Goal: Use online tool/utility: Utilize a website feature to perform a specific function

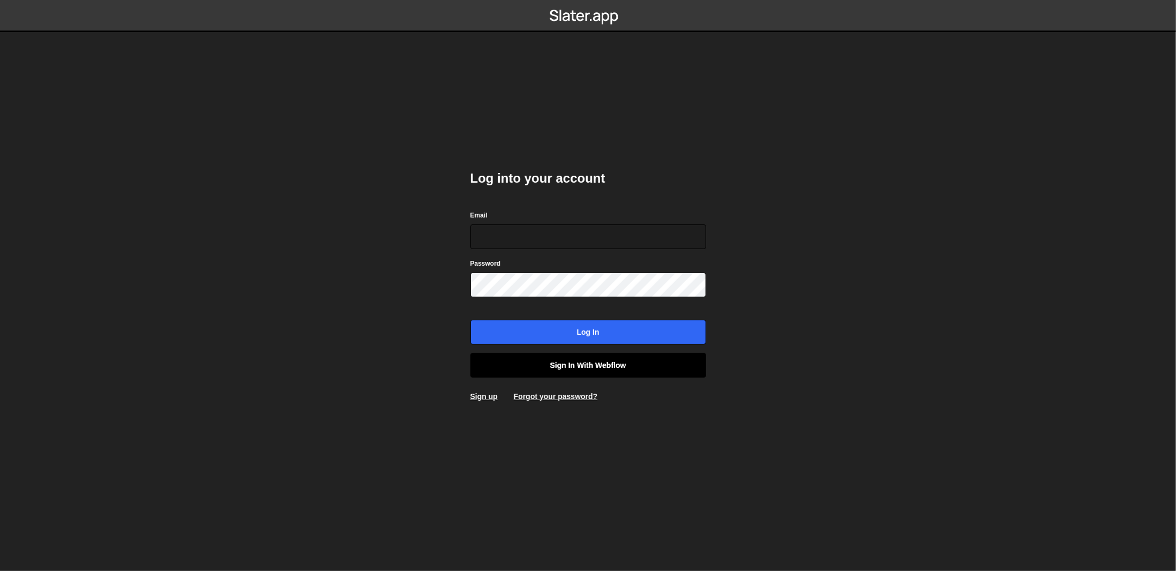
click at [623, 373] on link "Sign in with Webflow" at bounding box center [588, 365] width 236 height 25
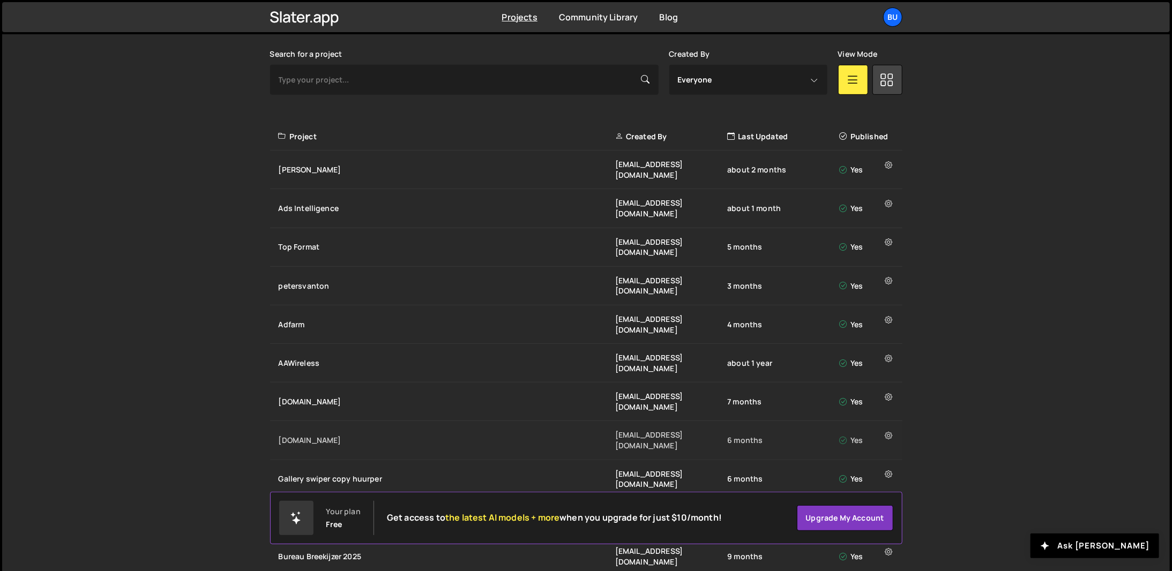
scroll to position [311, 0]
click at [288, 173] on div "Flink beheer@bureaubreekijzer.nl about 2 months Yes" at bounding box center [586, 170] width 632 height 39
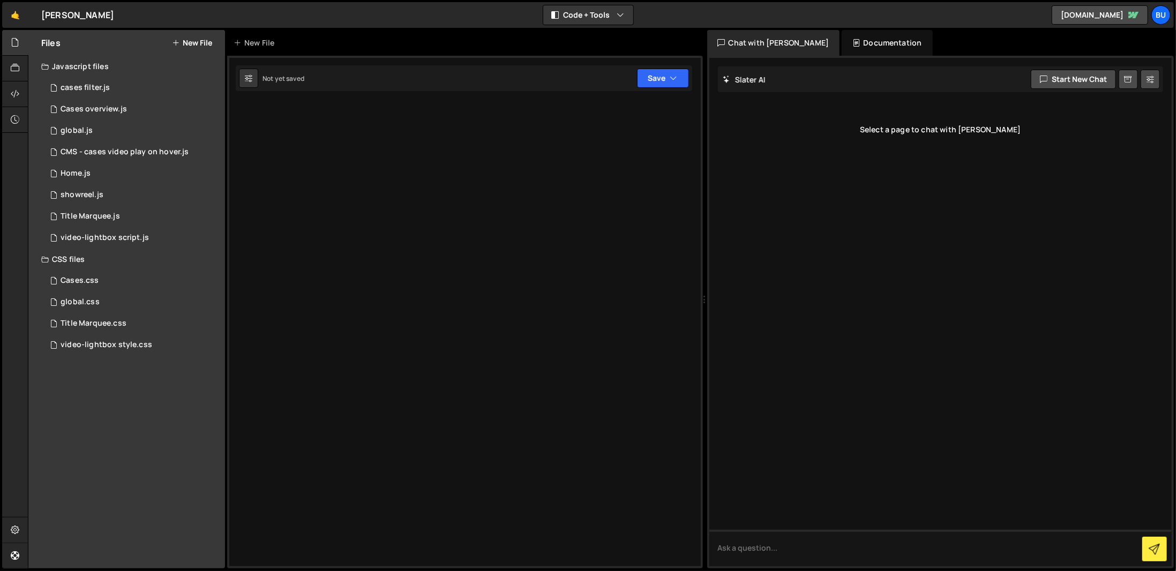
click at [302, 129] on div at bounding box center [465, 312] width 476 height 513
click at [96, 85] on div "cases filter.js" at bounding box center [85, 88] width 49 height 10
click at [151, 99] on div "3 Cases overview.js 0" at bounding box center [133, 109] width 184 height 21
click at [175, 100] on div "3 Cases overview.js 0" at bounding box center [133, 109] width 184 height 21
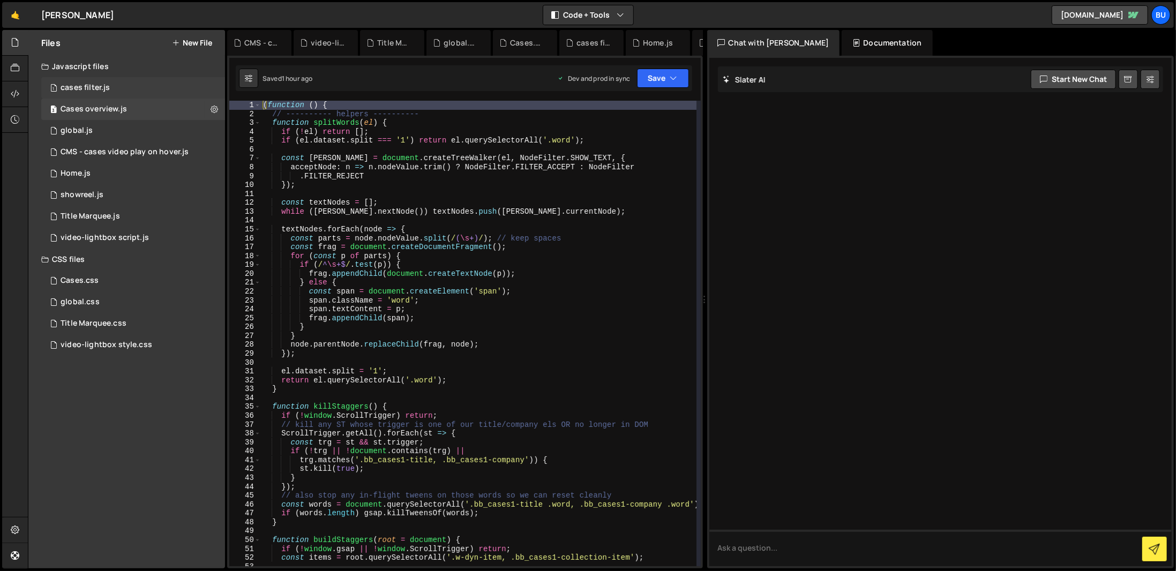
click at [169, 92] on div "1 cases filter.js 0" at bounding box center [133, 87] width 184 height 21
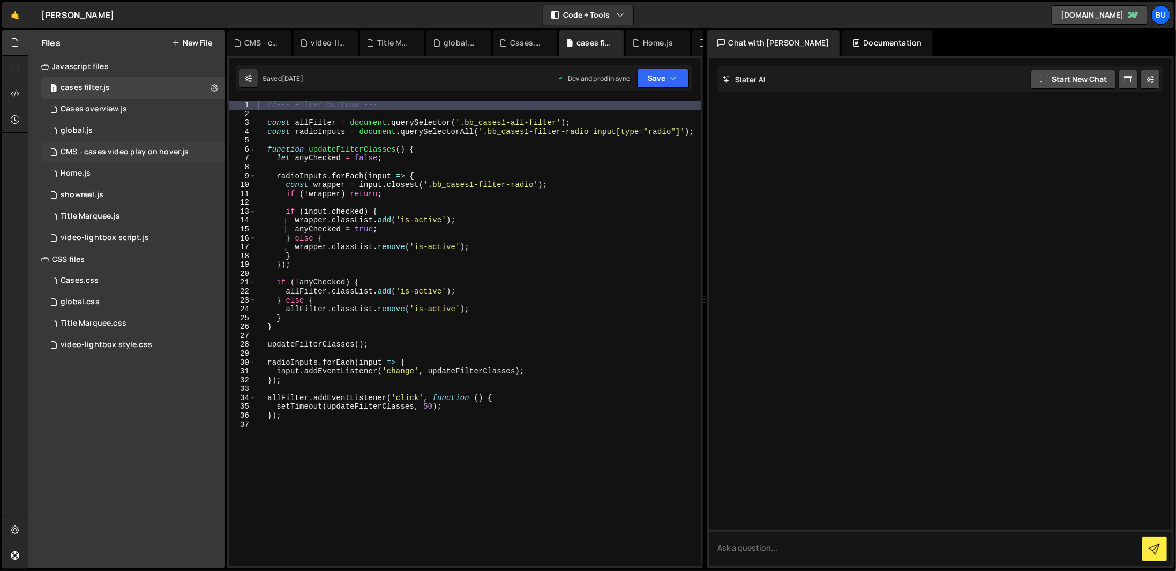
click at [145, 152] on div "CMS - cases video play on hover.js" at bounding box center [125, 152] width 128 height 10
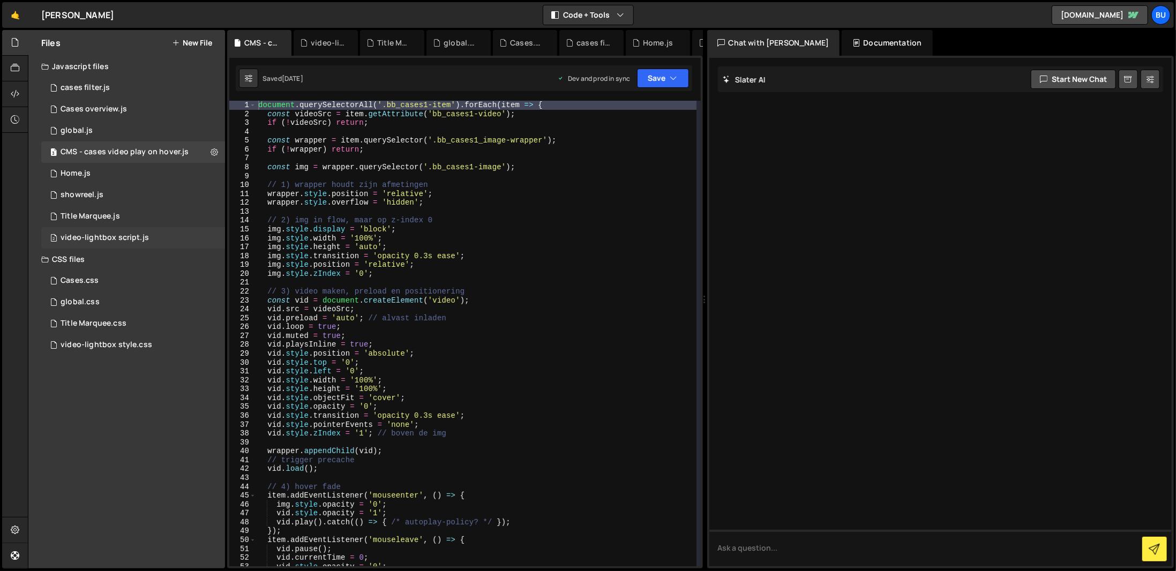
click at [120, 232] on div "2 video-lightbox script.js 0" at bounding box center [133, 237] width 184 height 21
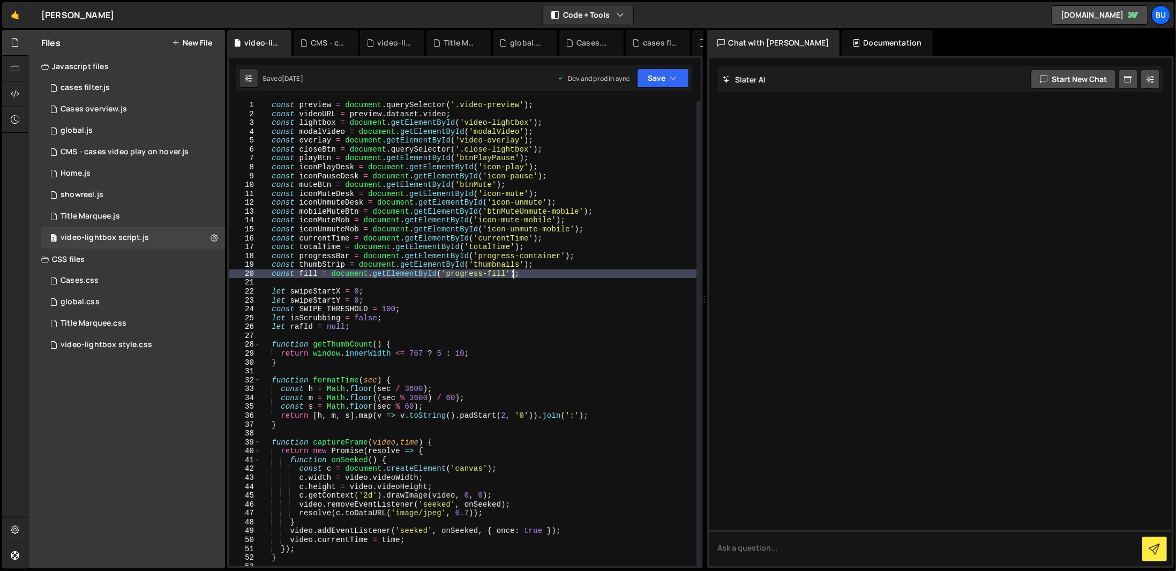
click at [648, 273] on div "const preview = document . querySelector ( '.video-preview' ) ; const videoURL …" at bounding box center [478, 342] width 436 height 483
click at [469, 118] on div "const preview = document . querySelector ( '.video-preview' ) ; const videoURL …" at bounding box center [478, 342] width 436 height 483
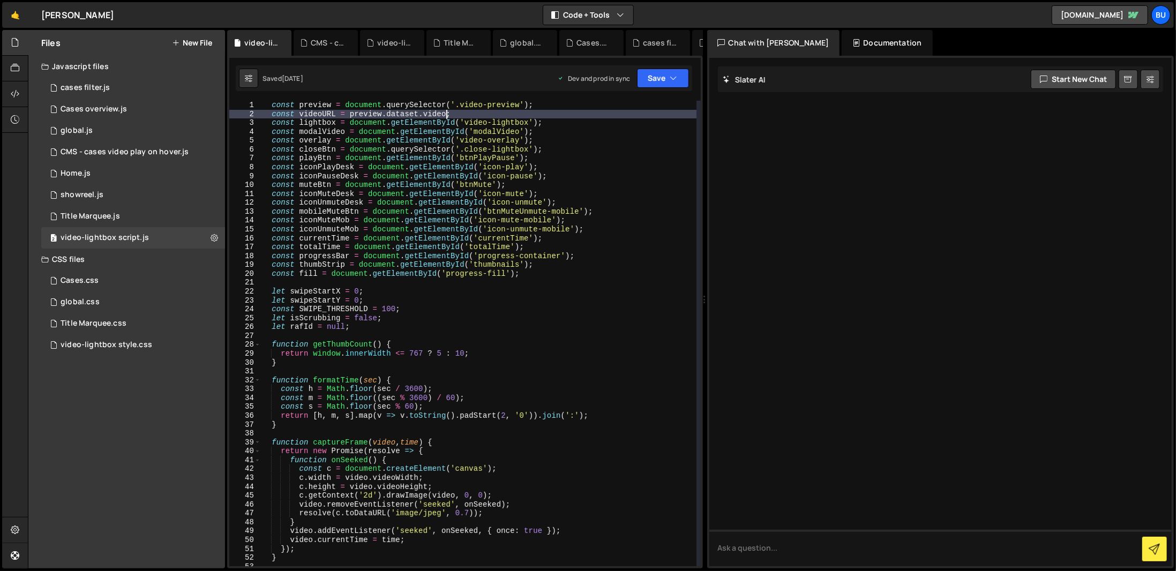
click at [493, 104] on div "const preview = document . querySelector ( '.video-preview' ) ; const videoURL …" at bounding box center [478, 342] width 436 height 483
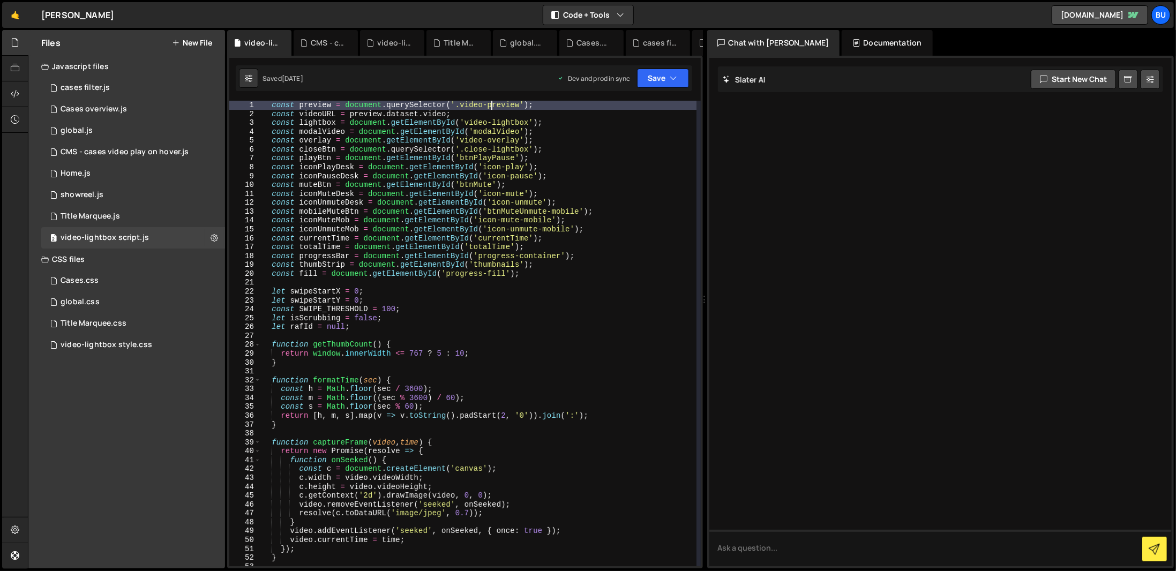
click at [507, 118] on div "const preview = document . querySelector ( '.video-preview' ) ; const videoURL …" at bounding box center [478, 342] width 436 height 483
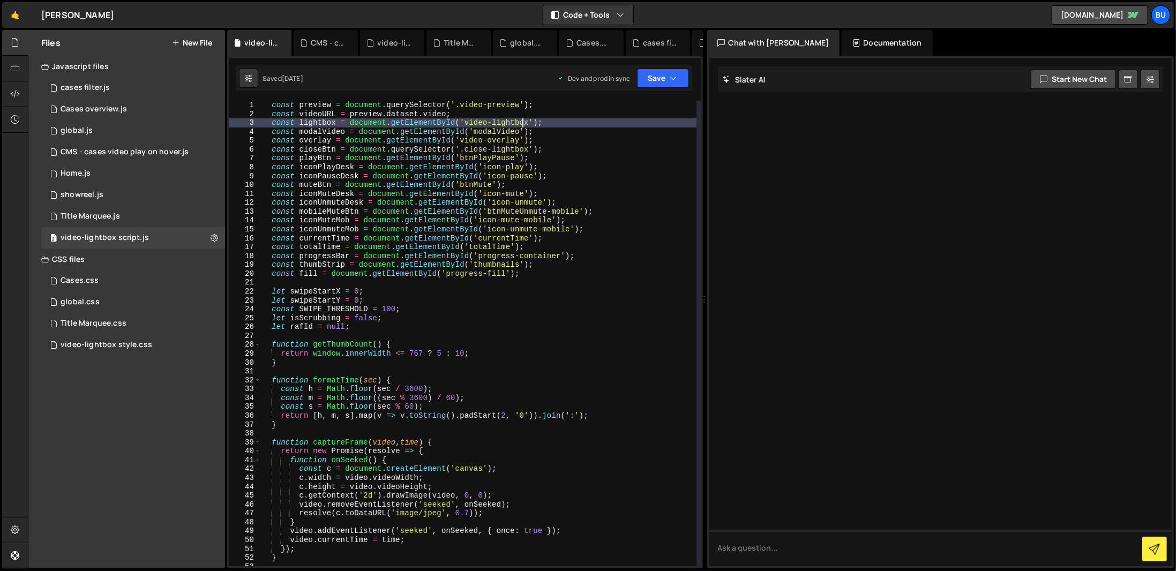
click at [520, 126] on div "const preview = document . querySelector ( '.video-preview' ) ; const videoURL …" at bounding box center [478, 342] width 436 height 483
click at [554, 387] on div "const preview = document . querySelector ( '.video-preview' ) ; const videoURL …" at bounding box center [478, 342] width 436 height 483
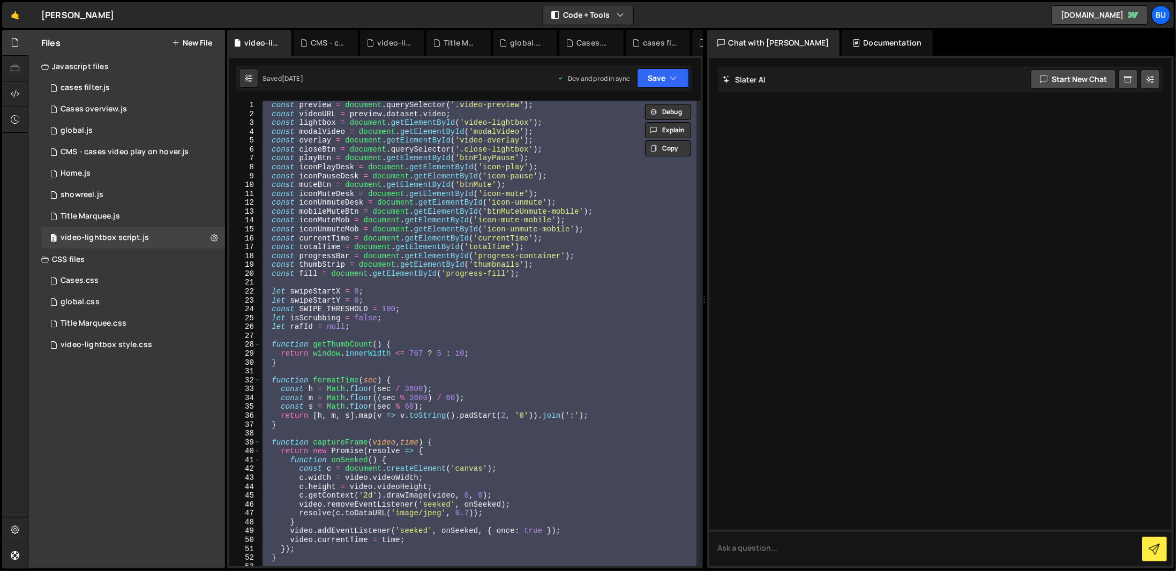
click at [513, 224] on div "const preview = document . querySelector ( '.video-preview' ) ; const videoURL …" at bounding box center [478, 334] width 436 height 466
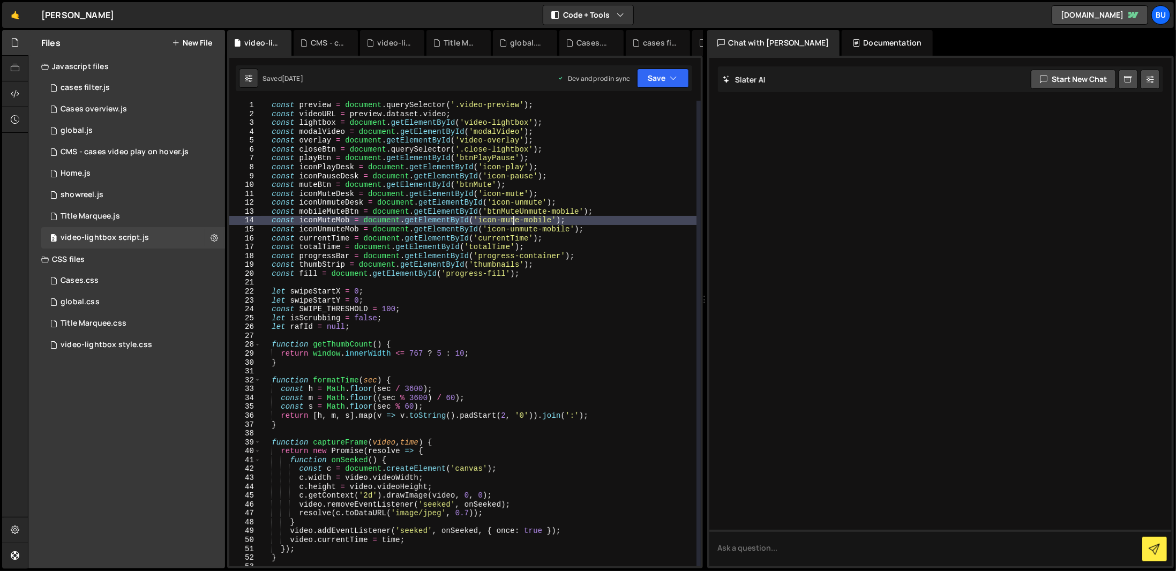
click at [743, 171] on div at bounding box center [940, 312] width 463 height 508
type textarea "let isScrubbing = false;"
click at [507, 319] on div "const preview = document . querySelector ( '.video-preview' ) ; const videoURL …" at bounding box center [478, 342] width 436 height 483
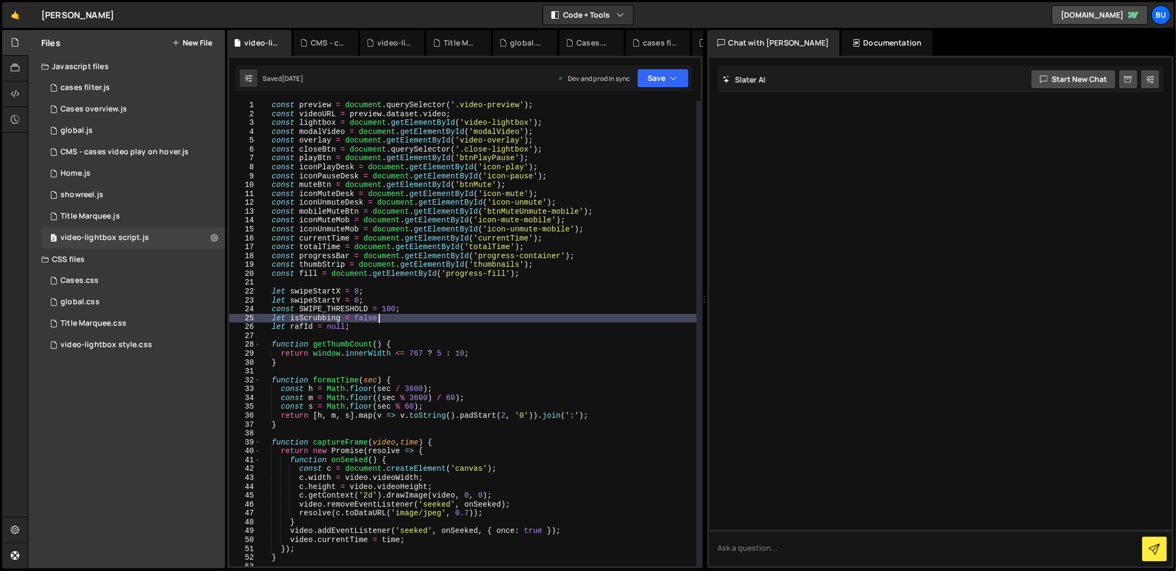
scroll to position [96, 0]
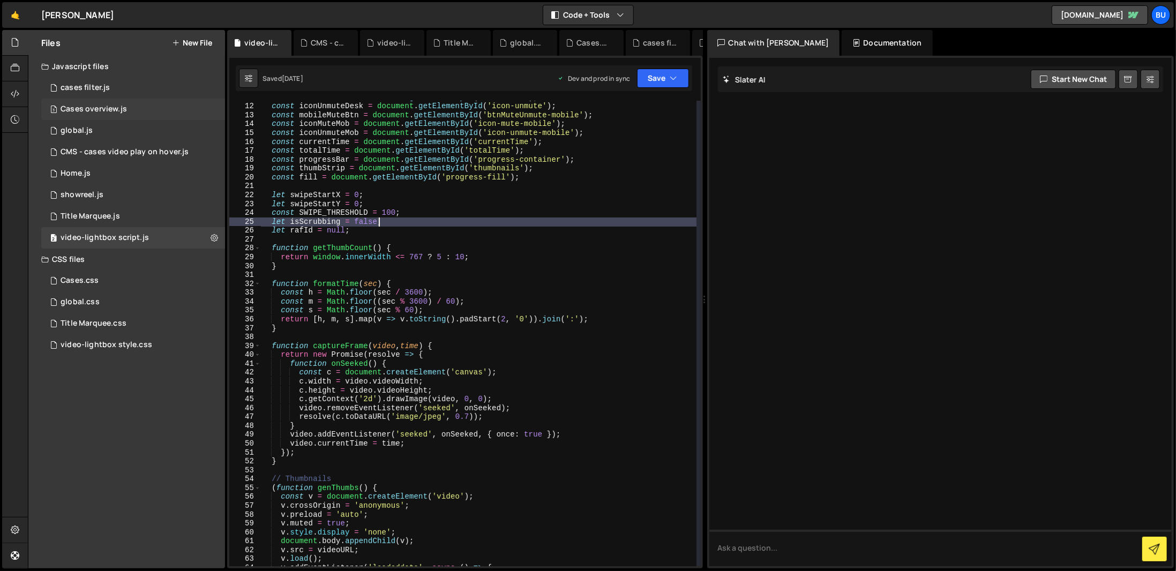
click at [127, 107] on div "3 Cases overview.js 0" at bounding box center [133, 109] width 184 height 21
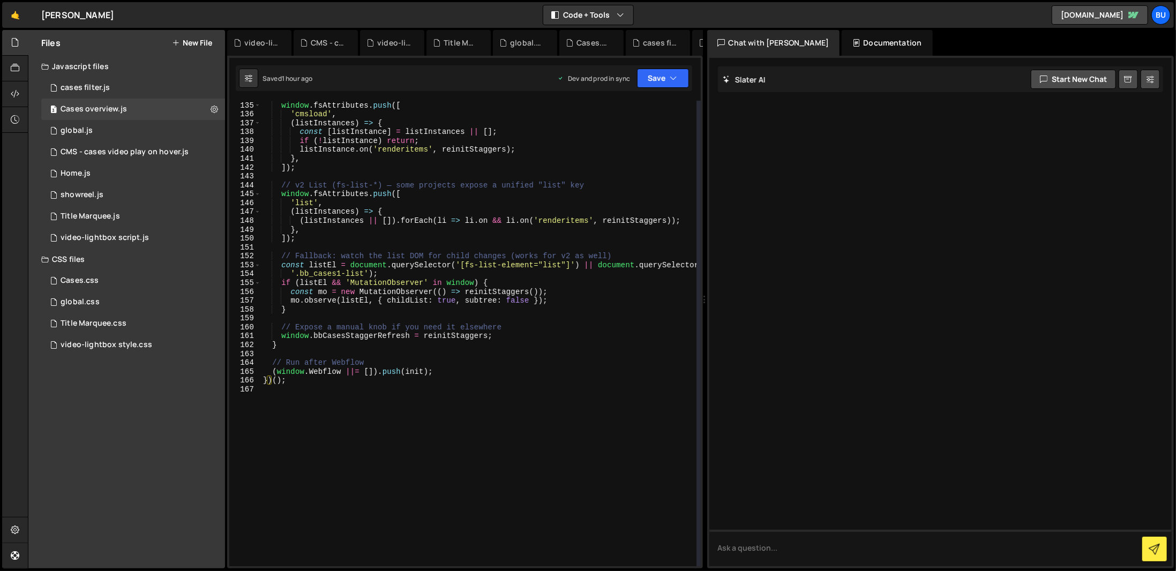
scroll to position [1061, 0]
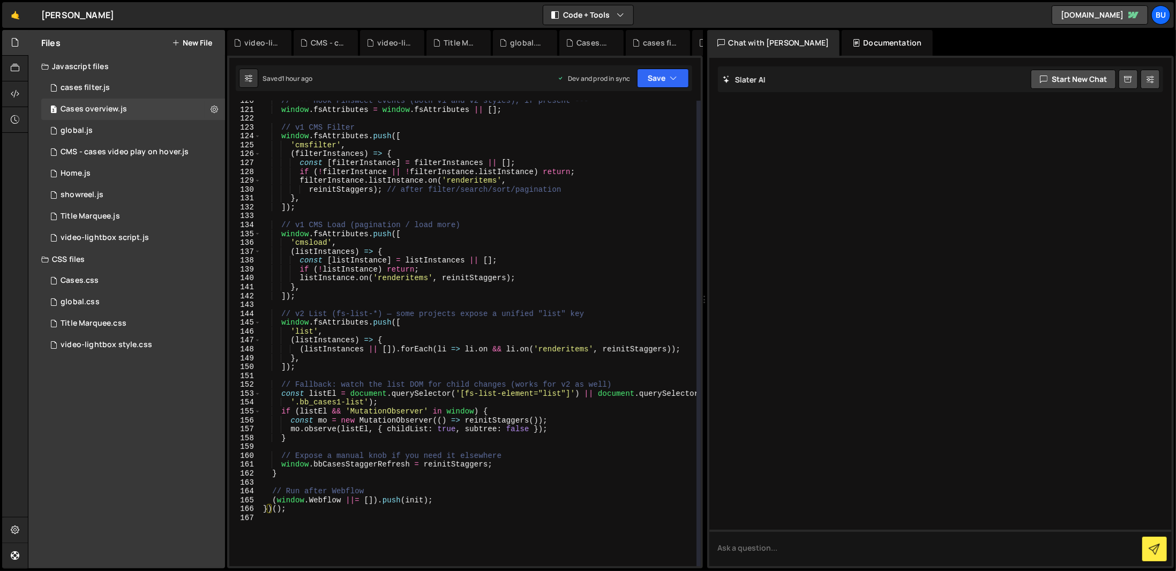
click at [509, 505] on div "// --- Hook Finsweet events (both v1 and v2 styles), if present --- window . fs…" at bounding box center [479, 337] width 436 height 483
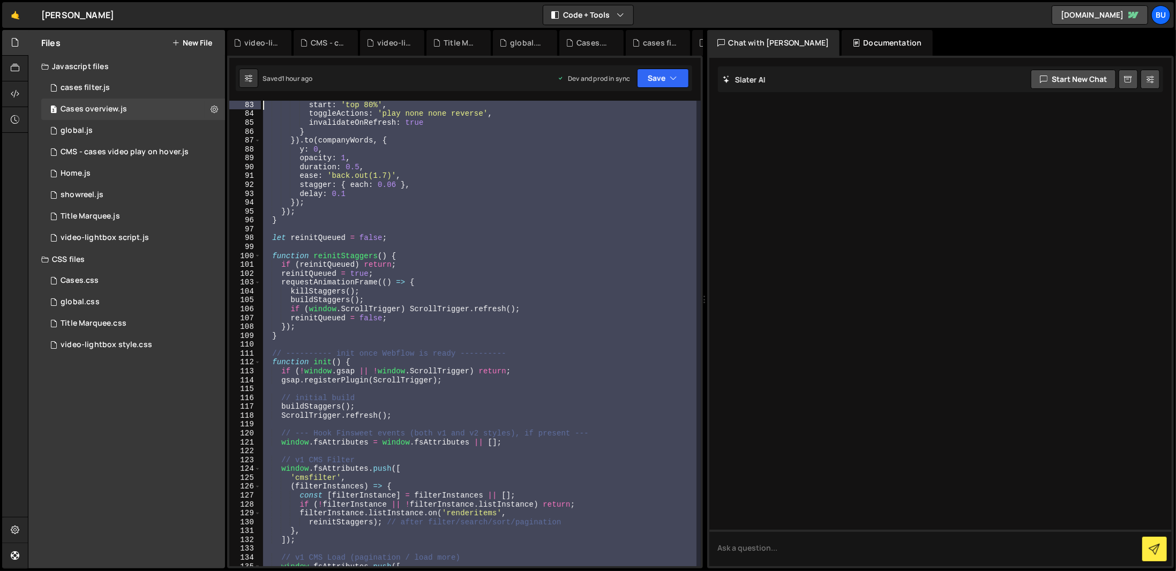
scroll to position [0, 0]
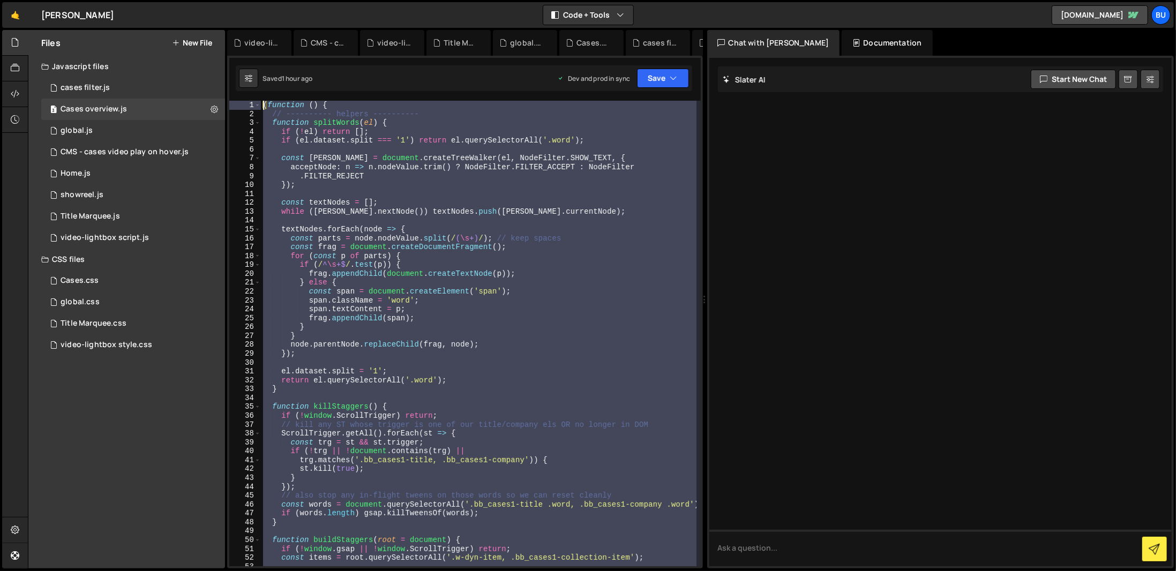
drag, startPoint x: 504, startPoint y: 510, endPoint x: 72, endPoint y: -33, distance: 694.2
click at [72, 0] on html "Projects [GEOGRAPHIC_DATA] Blog Bu Projects Your Teams Account Upgrade Logout" at bounding box center [588, 285] width 1176 height 571
click at [376, 186] on div "( function ( ) { // ---------- helpers ---------- function splitWords ( el ) { …" at bounding box center [479, 334] width 436 height 466
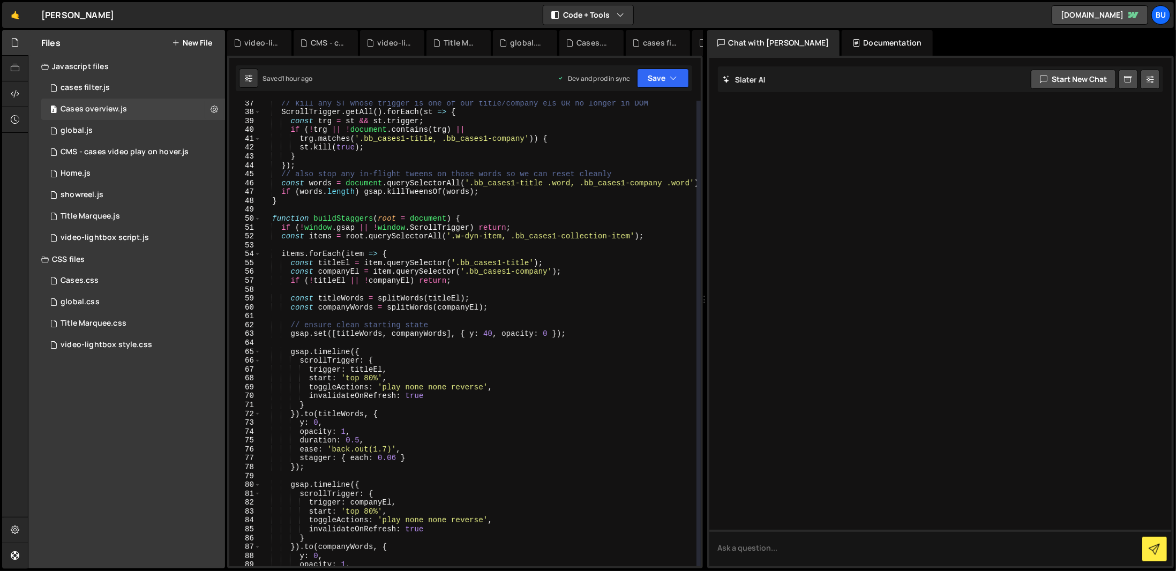
scroll to position [321, 0]
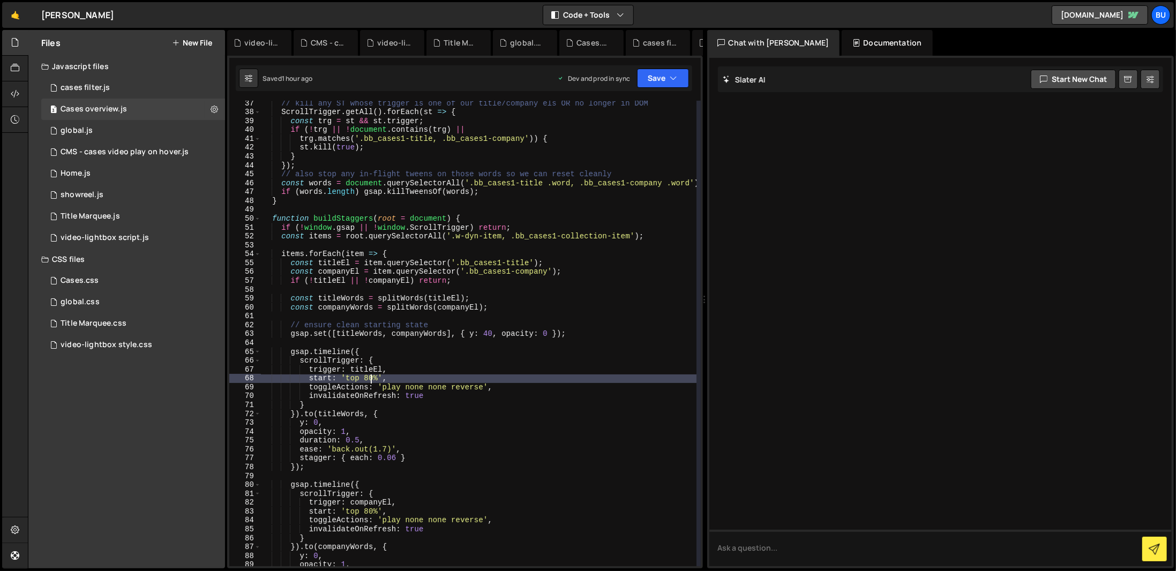
click at [371, 382] on div "// kill any ST whose trigger is one of our title/company els OR no longer in DO…" at bounding box center [479, 340] width 436 height 483
click at [371, 516] on div "// kill any ST whose trigger is one of our title/company els OR no longer in DO…" at bounding box center [479, 340] width 436 height 483
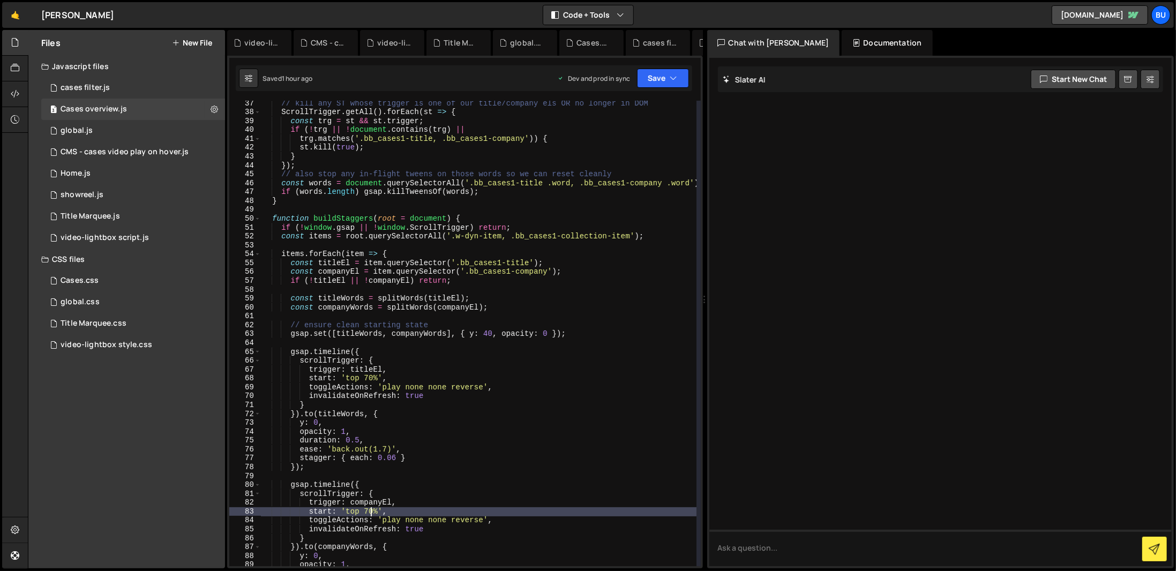
click at [444, 483] on div "// kill any ST whose trigger is one of our title/company els OR no longer in DO…" at bounding box center [479, 340] width 436 height 483
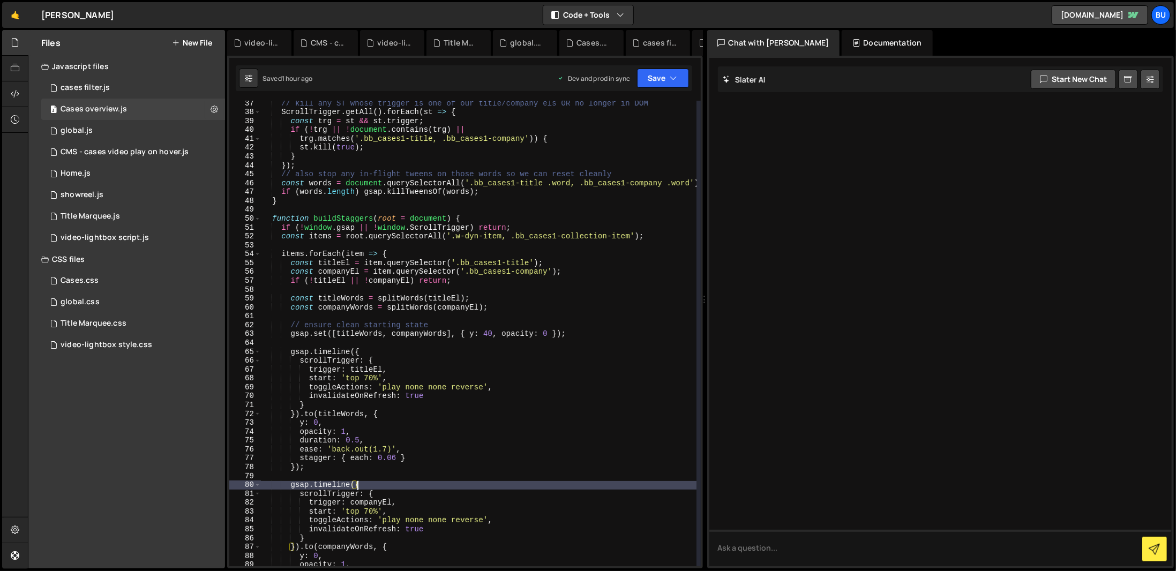
scroll to position [386, 0]
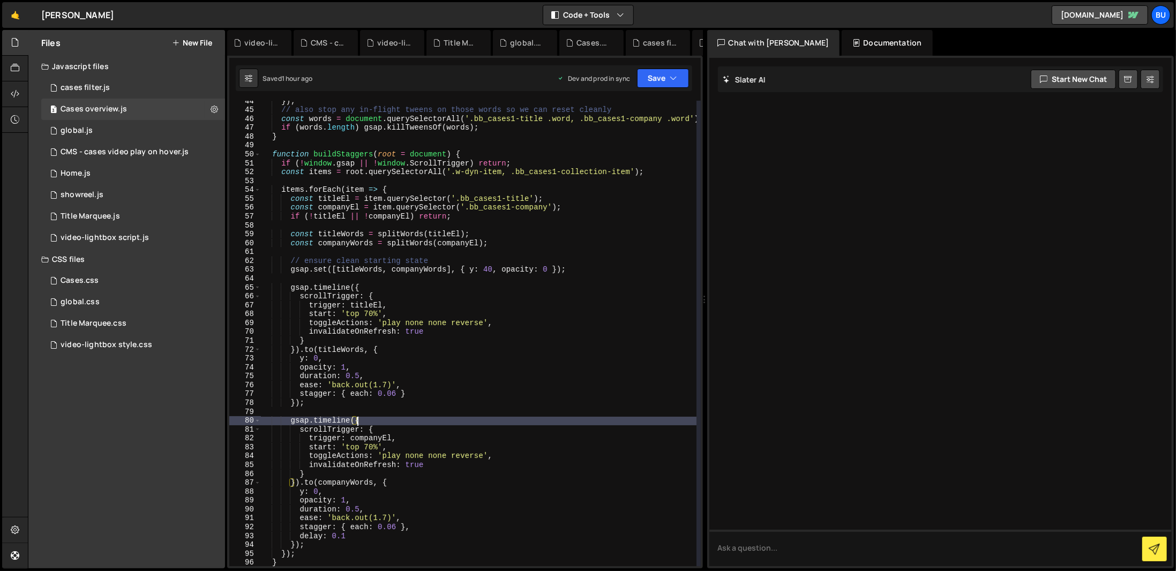
click at [621, 462] on div "}) ; // also stop any in-flight tweens on those words so we can reset cleanly c…" at bounding box center [479, 338] width 436 height 483
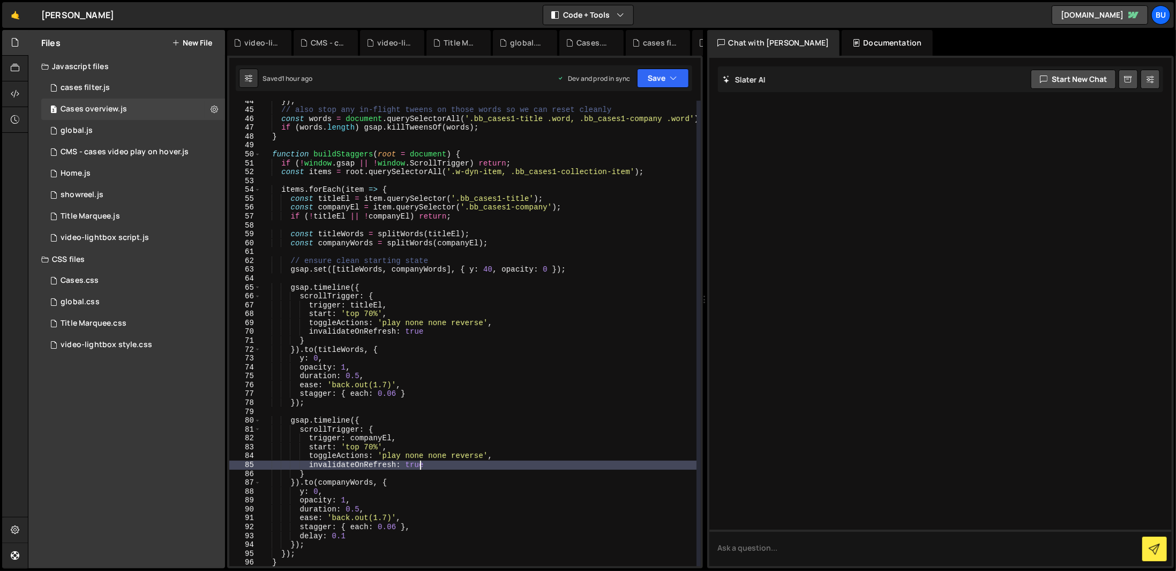
click at [396, 320] on div "}) ; // also stop any in-flight tweens on those words so we can reset cleanly c…" at bounding box center [479, 338] width 436 height 483
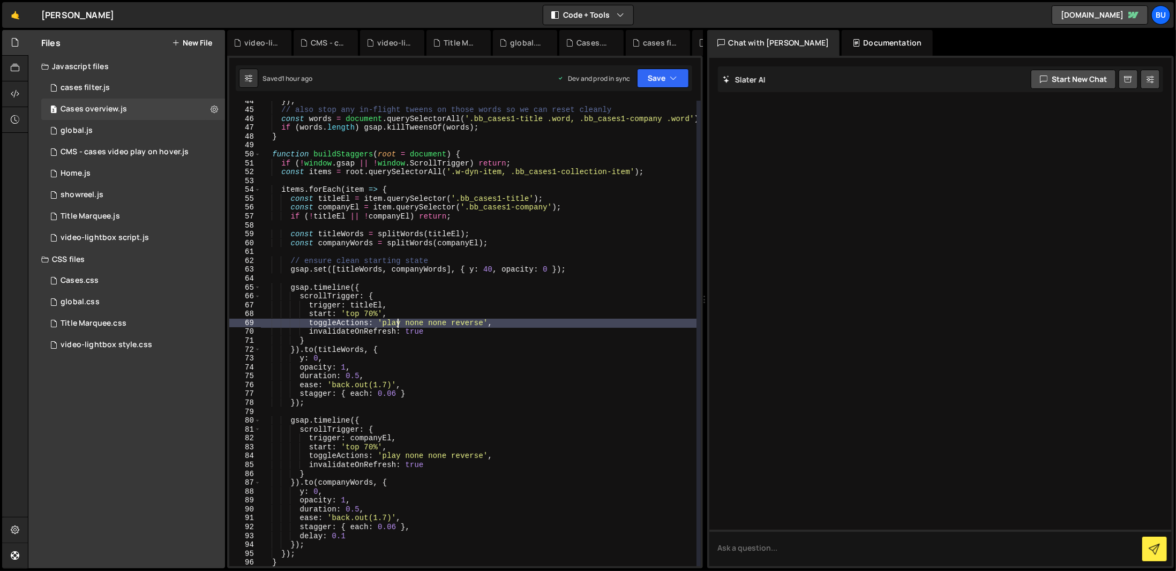
drag, startPoint x: 583, startPoint y: 424, endPoint x: 583, endPoint y: 405, distance: 19.3
click at [583, 423] on div "}) ; // also stop any in-flight tweens on those words so we can reset cleanly c…" at bounding box center [479, 338] width 436 height 483
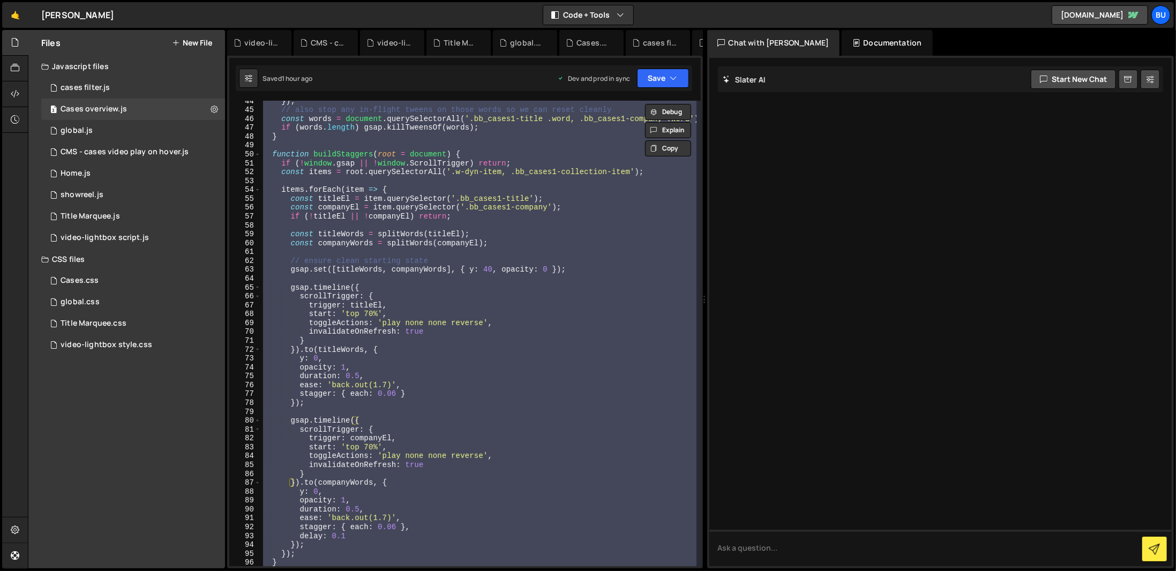
scroll to position [0, 1]
type textarea "})();"
click at [1048, 244] on div at bounding box center [940, 312] width 463 height 508
